Goal: Information Seeking & Learning: Understand process/instructions

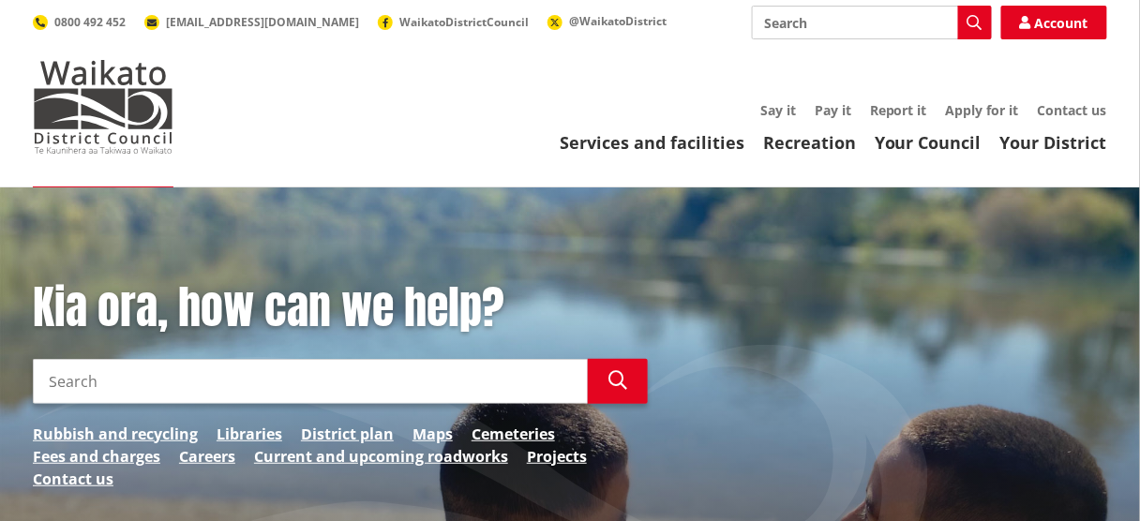
click at [128, 386] on input "Search" at bounding box center [310, 381] width 555 height 45
type input "final water meter reading"
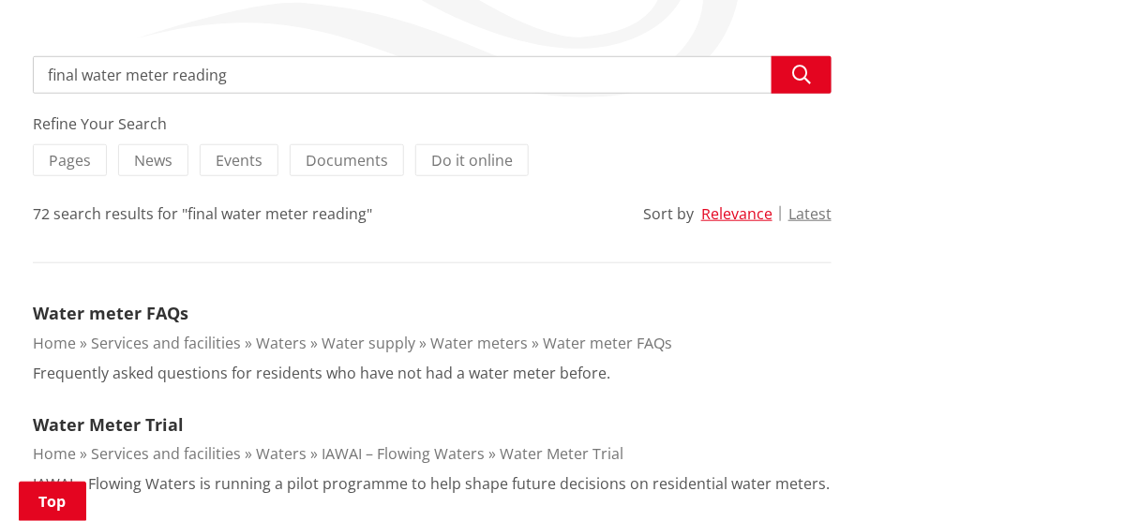
scroll to position [324, 0]
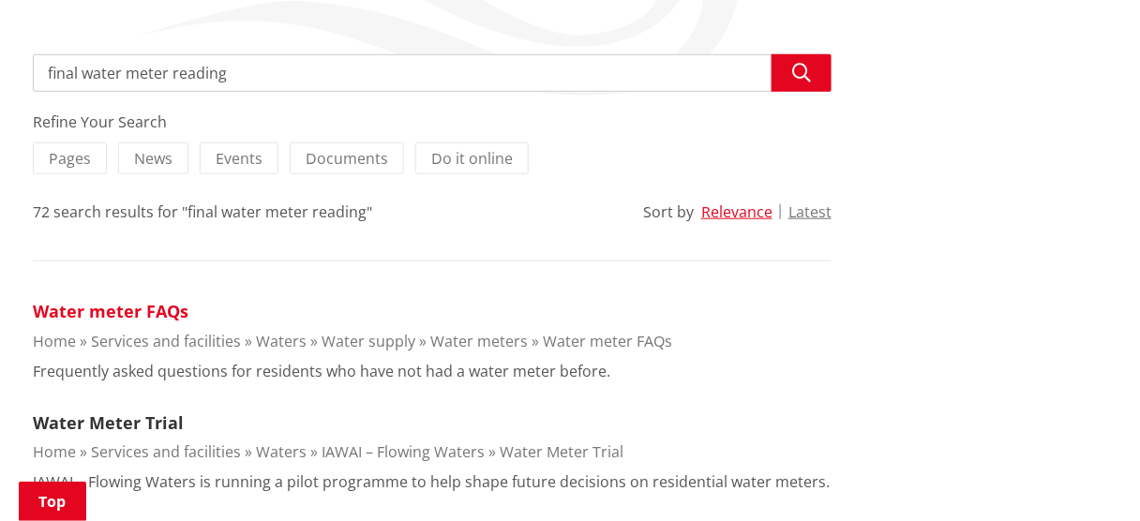
click at [118, 309] on link "Water meter FAQs" at bounding box center [111, 311] width 156 height 23
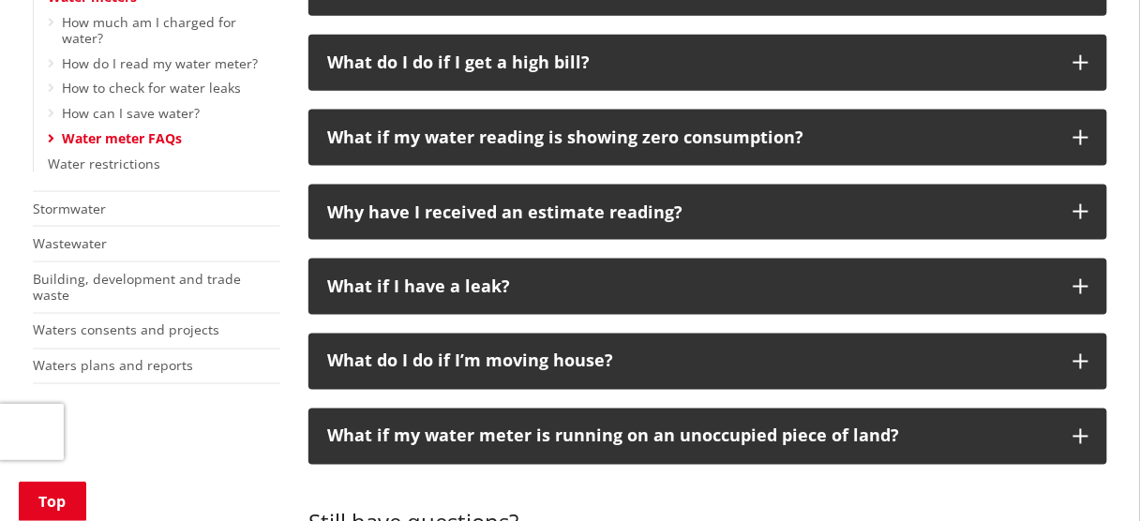
scroll to position [578, 0]
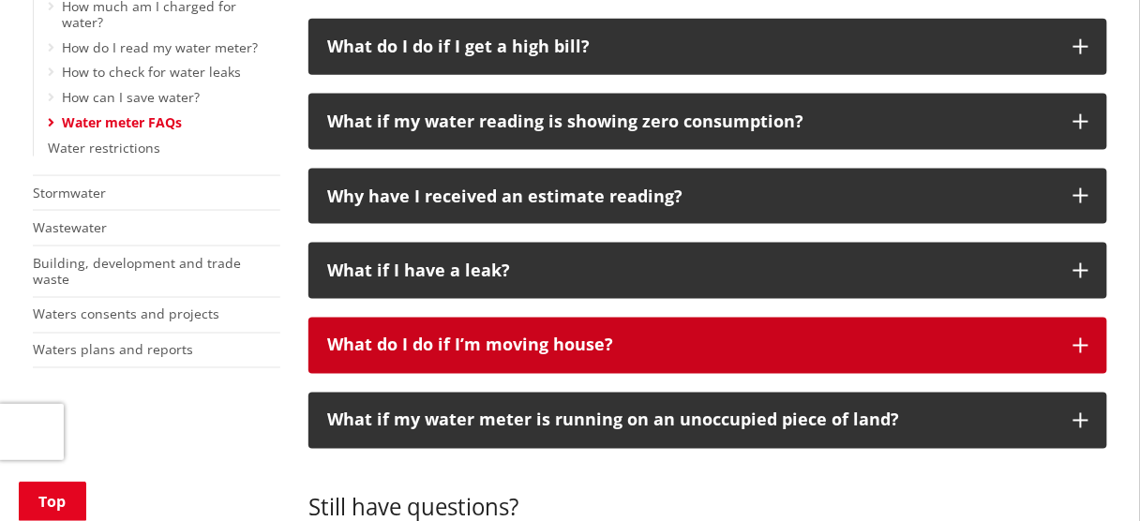
click at [563, 355] on p "What do I do if I’m moving house?" at bounding box center [691, 346] width 728 height 19
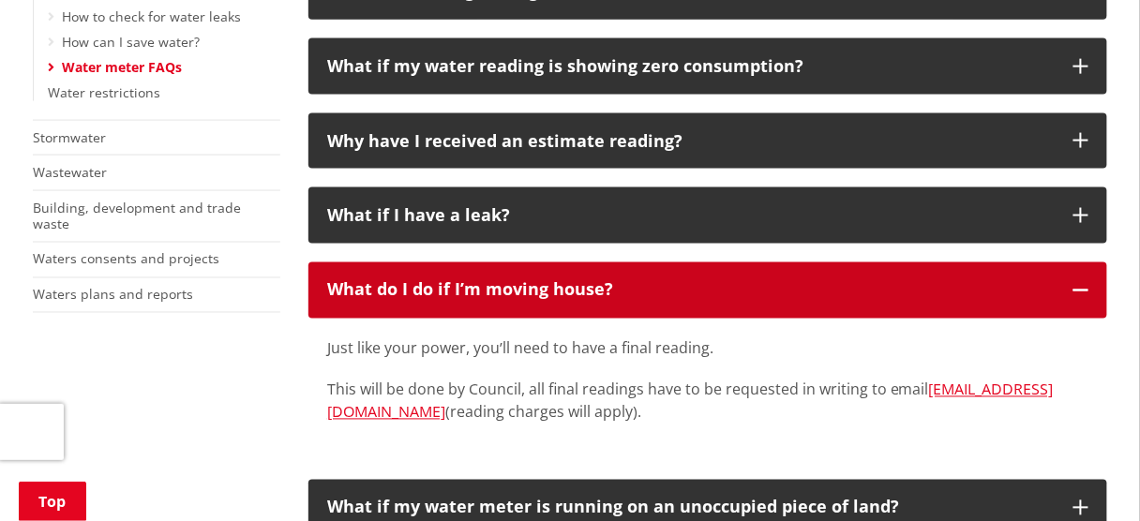
scroll to position [635, 0]
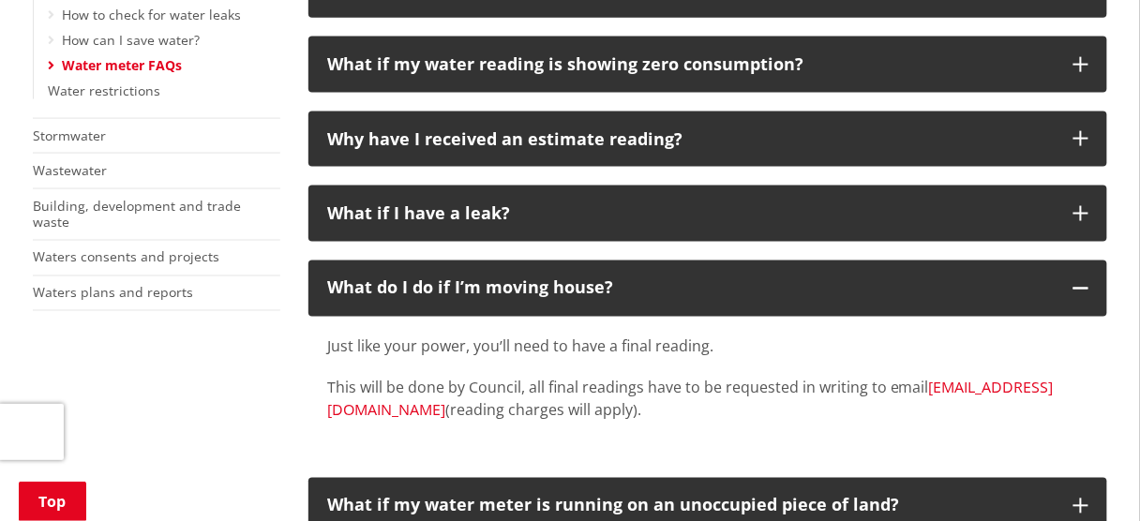
click at [455, 414] on link "[EMAIL_ADDRESS][DOMAIN_NAME]" at bounding box center [690, 399] width 727 height 43
drag, startPoint x: 367, startPoint y: 413, endPoint x: 504, endPoint y: 420, distance: 138.0
click at [504, 420] on p "This will be done by Council, all final readings have to be requested in writin…" at bounding box center [707, 399] width 761 height 45
copy p "[EMAIL_ADDRESS][DOMAIN_NAME]"
